Goal: Connect with others: Establish contact or relationships with other users

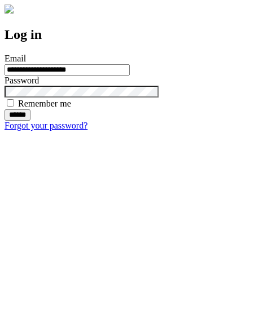
type input "**********"
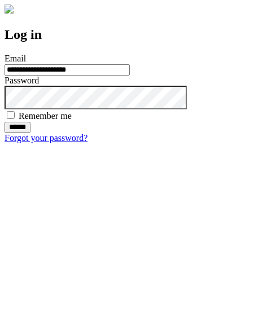
click at [30, 133] on input "******" at bounding box center [18, 127] width 26 height 11
